Goal: Task Accomplishment & Management: Use online tool/utility

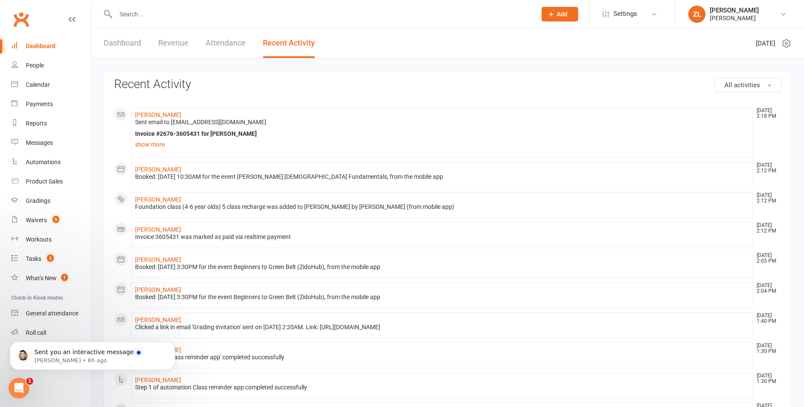
click at [146, 7] on div at bounding box center [316, 14] width 427 height 28
click at [141, 12] on input "text" at bounding box center [321, 14] width 417 height 12
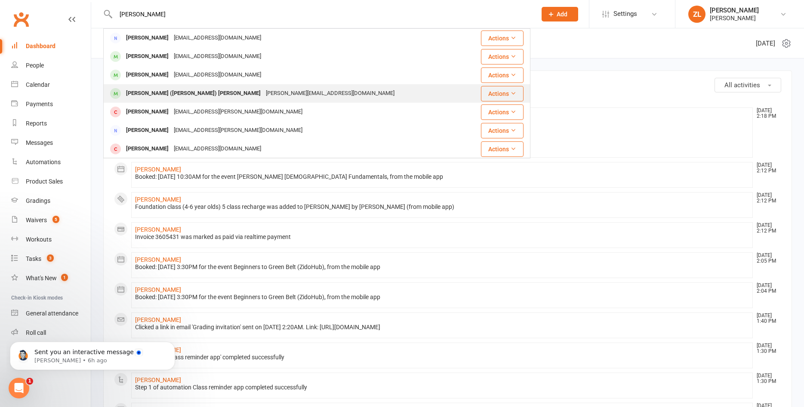
type input "[PERSON_NAME]"
click at [180, 92] on div "[PERSON_NAME] ([PERSON_NAME]) [PERSON_NAME]" at bounding box center [193, 93] width 140 height 12
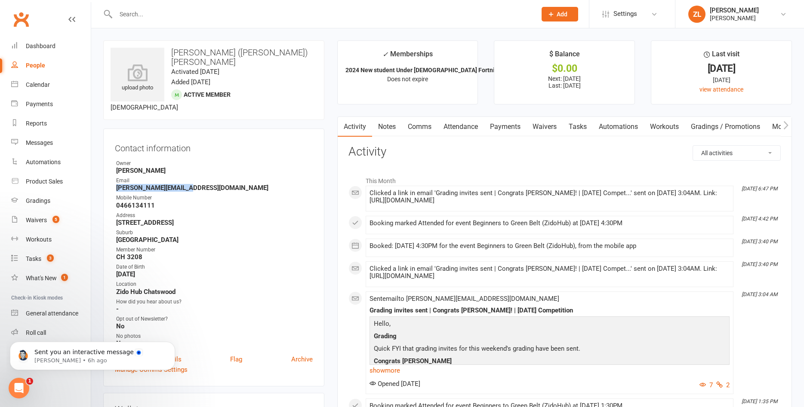
drag, startPoint x: 194, startPoint y: 179, endPoint x: 116, endPoint y: 182, distance: 78.8
click at [116, 182] on li "Email [PERSON_NAME][EMAIL_ADDRESS][DOMAIN_NAME]" at bounding box center [214, 184] width 198 height 15
copy strong "[PERSON_NAME][EMAIL_ADDRESS][DOMAIN_NAME]"
click at [40, 127] on div "Reports" at bounding box center [36, 123] width 21 height 7
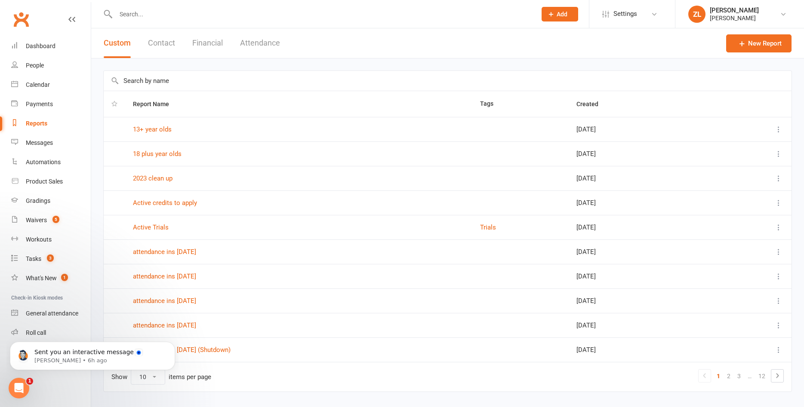
click at [199, 82] on input "text" at bounding box center [448, 81] width 688 height 20
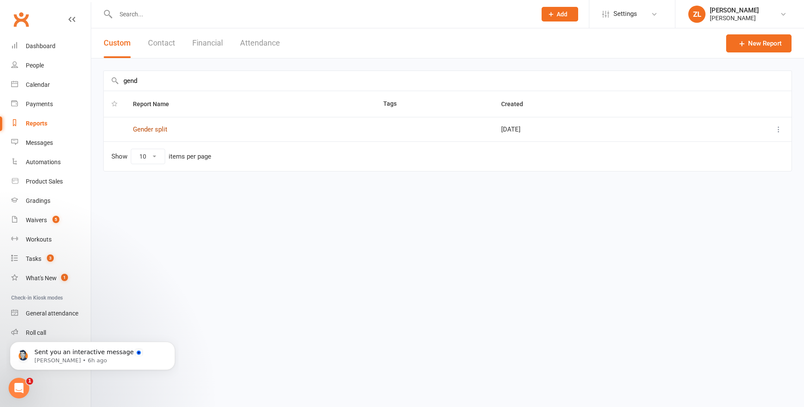
type input "gend"
click at [139, 126] on link "Gender split" at bounding box center [150, 130] width 34 height 8
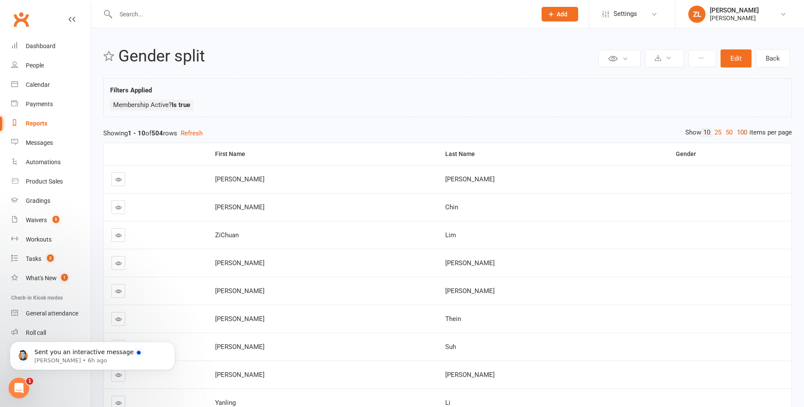
click at [741, 136] on link "100" at bounding box center [742, 132] width 15 height 9
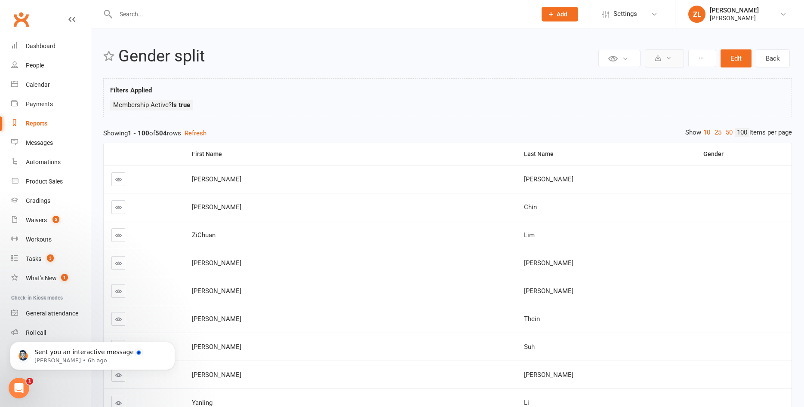
click at [663, 63] on button at bounding box center [664, 58] width 39 height 18
click at [646, 74] on link "Export to CSV" at bounding box center [638, 79] width 90 height 17
click at [39, 46] on div "Dashboard" at bounding box center [41, 46] width 30 height 7
